Goal: Transaction & Acquisition: Purchase product/service

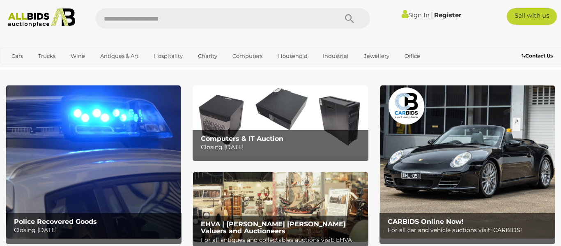
scroll to position [4, 0]
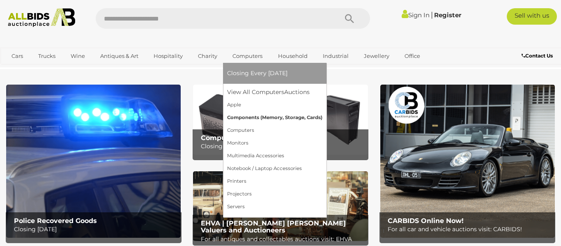
click at [282, 118] on link "Components (Memory, Storage, Cards)" at bounding box center [274, 117] width 95 height 13
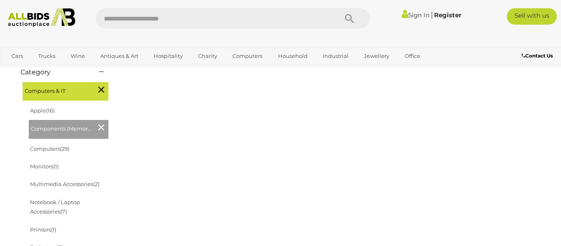
scroll to position [226, 0]
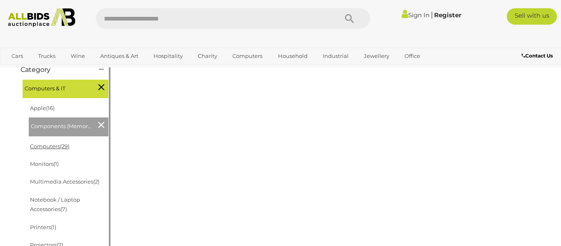
click at [56, 145] on link "Computers (29)" at bounding box center [49, 146] width 39 height 7
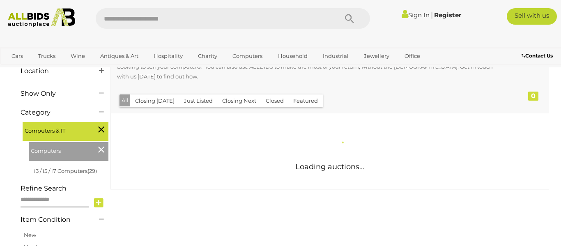
scroll to position [214, 0]
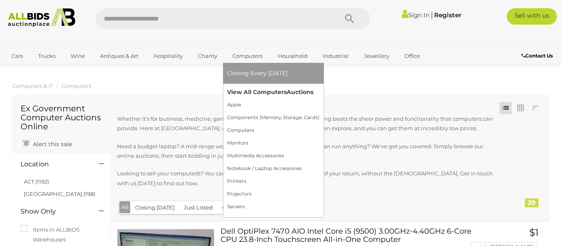
click at [287, 92] on span "Auctions" at bounding box center [300, 91] width 27 height 7
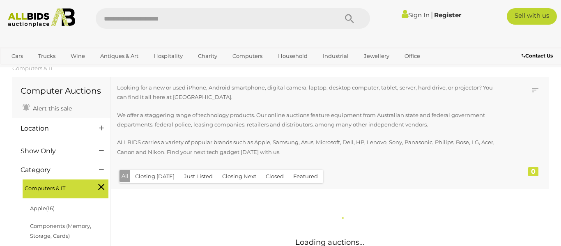
scroll to position [183, 0]
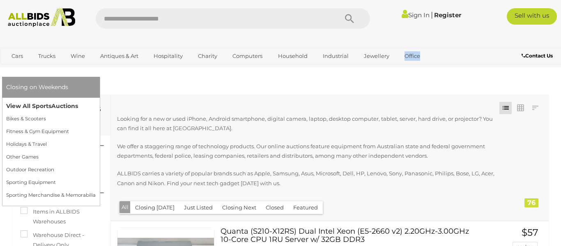
click at [96, 100] on link "View All Sports Auctions" at bounding box center [51, 106] width 90 height 13
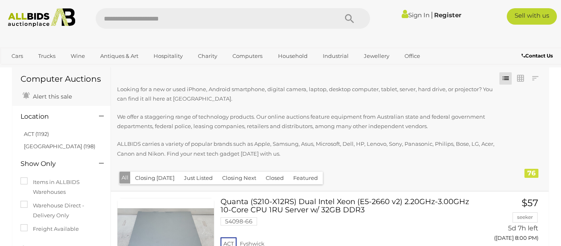
scroll to position [31, 0]
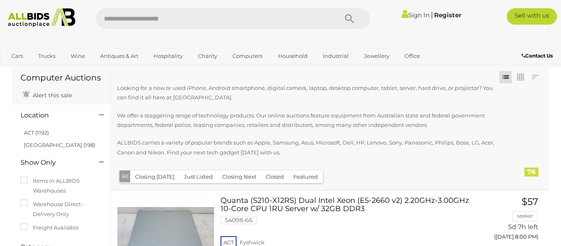
click at [532, 171] on div "76" at bounding box center [532, 172] width 14 height 9
click at [533, 76] on link at bounding box center [535, 77] width 12 height 12
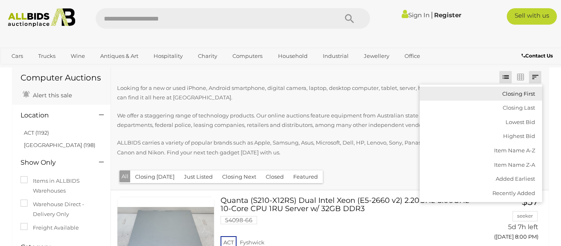
click at [529, 95] on link "Closing First" at bounding box center [481, 94] width 122 height 14
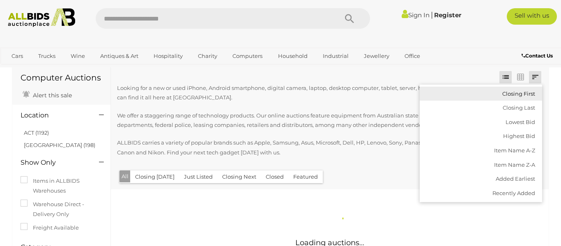
scroll to position [0, 0]
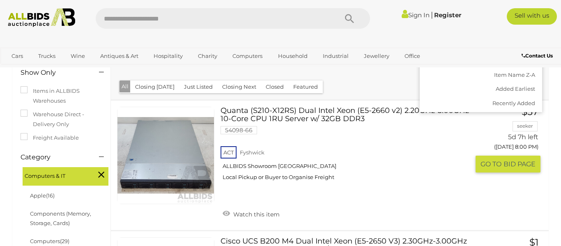
scroll to position [121, 0]
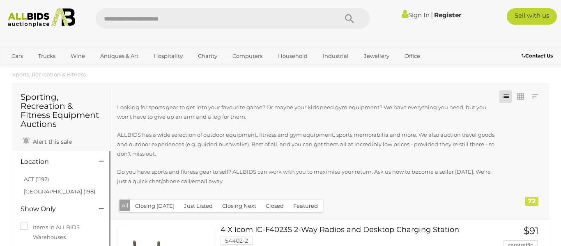
scroll to position [12, 0]
click at [135, 17] on input "text" at bounding box center [213, 18] width 234 height 21
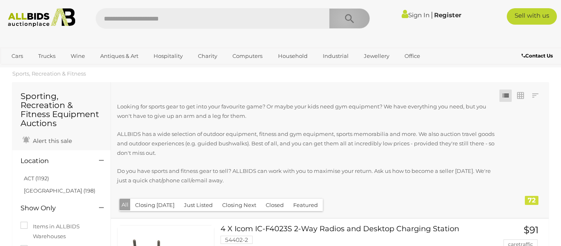
click at [345, 19] on icon "Search" at bounding box center [349, 19] width 9 height 12
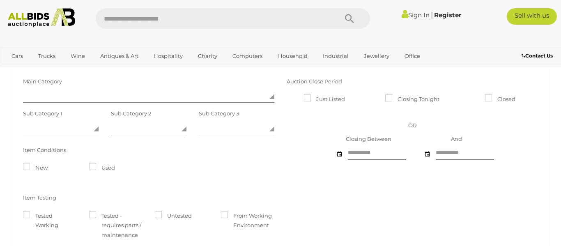
scroll to position [131, 0]
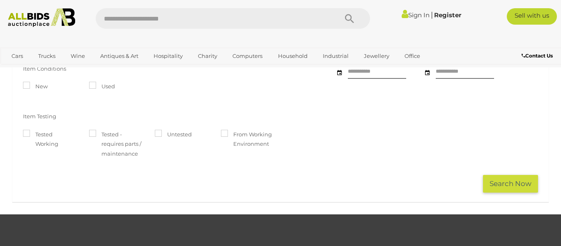
click at [501, 182] on button "Search Now" at bounding box center [510, 184] width 55 height 18
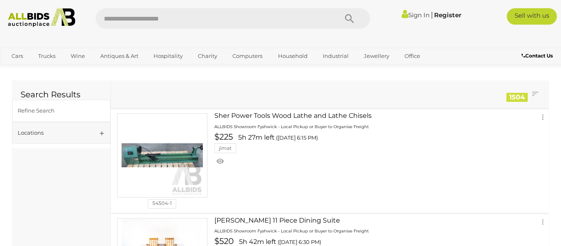
click at [97, 134] on link "Locations" at bounding box center [61, 133] width 98 height 22
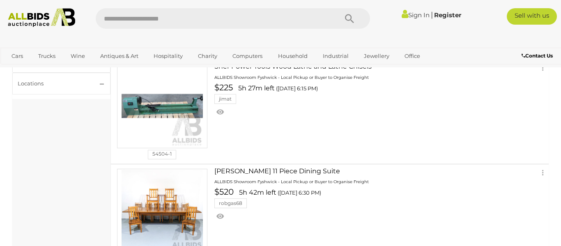
scroll to position [51, 0]
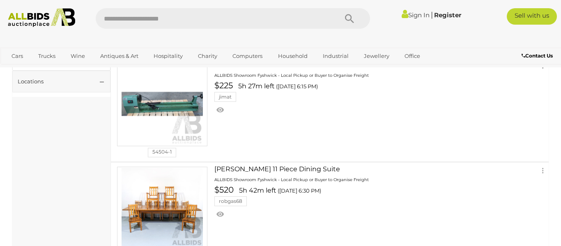
click at [99, 83] on link "Locations" at bounding box center [61, 82] width 98 height 22
click at [101, 83] on link "Locations" at bounding box center [61, 82] width 98 height 22
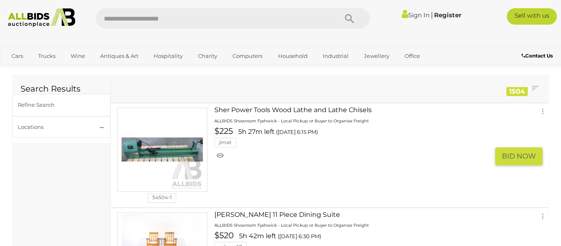
scroll to position [0, 0]
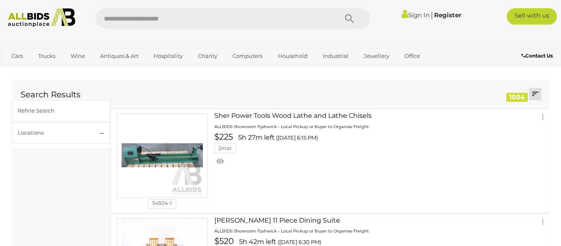
click at [532, 95] on link at bounding box center [535, 94] width 12 height 12
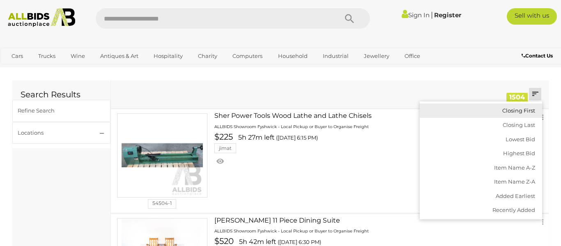
click at [517, 110] on link "Closing First" at bounding box center [481, 111] width 122 height 14
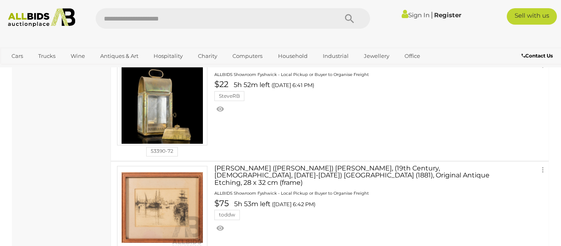
scroll to position [846, 0]
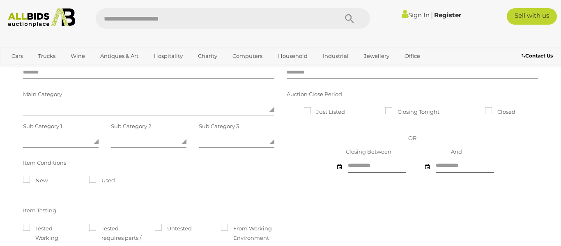
scroll to position [25, 0]
